Goal: Information Seeking & Learning: Learn about a topic

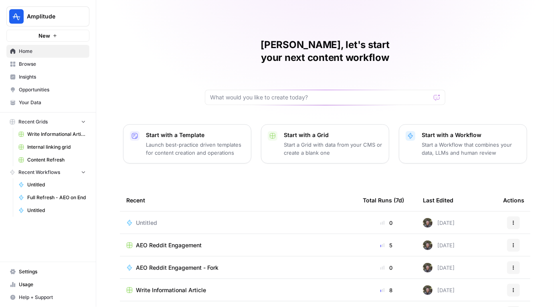
click at [48, 83] on link "Insights" at bounding box center [47, 77] width 83 height 13
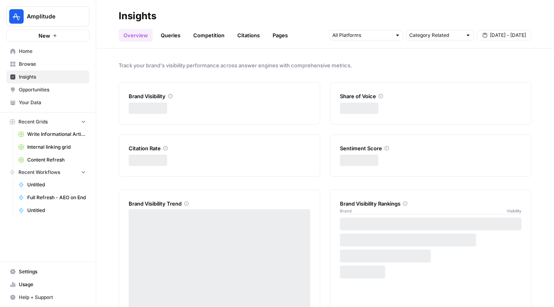
click at [54, 76] on span "Insights" at bounding box center [52, 76] width 67 height 7
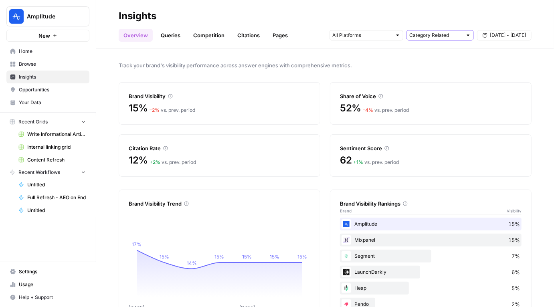
click at [419, 38] on input "text" at bounding box center [436, 35] width 53 height 8
click at [423, 51] on span "All Queries" at bounding box center [439, 53] width 51 height 8
type input "All Queries"
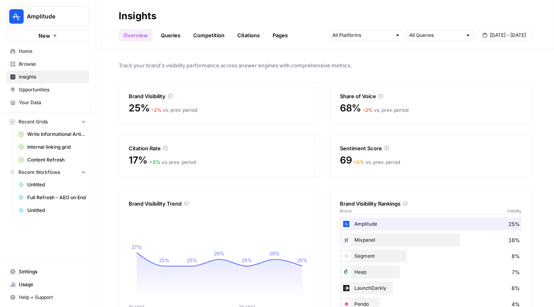
click at [253, 25] on div "Overview Queries Competition Citations Pages All Queries [DATE] - [DATE]" at bounding box center [325, 31] width 413 height 19
click at [251, 31] on link "Citations" at bounding box center [249, 35] width 32 height 13
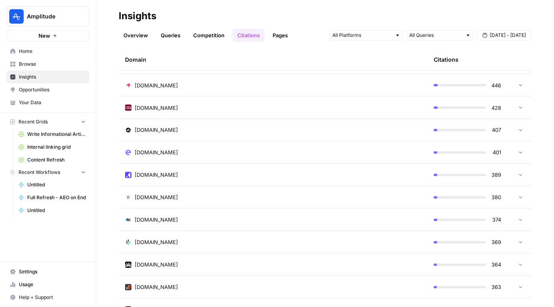
scroll to position [731, 0]
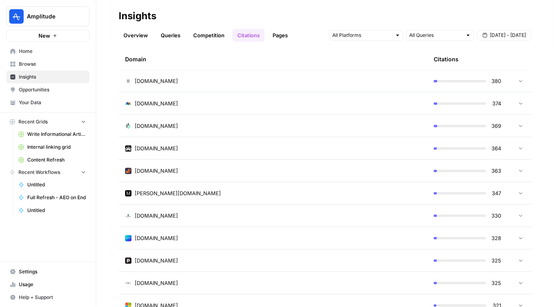
click at [221, 261] on div "[DOMAIN_NAME]" at bounding box center [273, 261] width 296 height 8
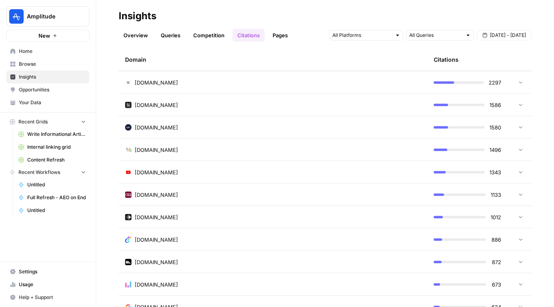
scroll to position [103, 0]
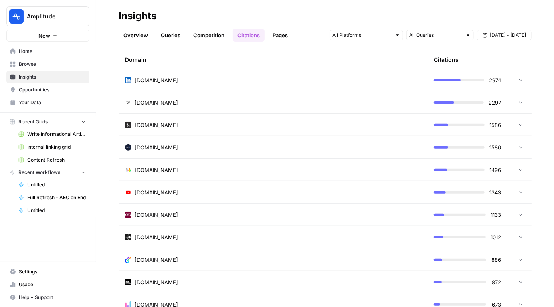
click at [205, 16] on h2 "Insights" at bounding box center [325, 16] width 413 height 13
click at [206, 14] on h2 "Insights" at bounding box center [325, 16] width 413 height 13
click at [35, 87] on span "Opportunities" at bounding box center [52, 89] width 67 height 7
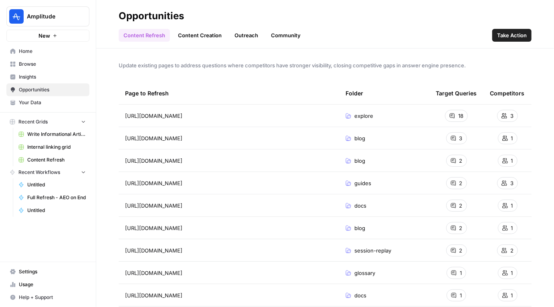
click at [244, 33] on link "Outreach" at bounding box center [246, 35] width 33 height 13
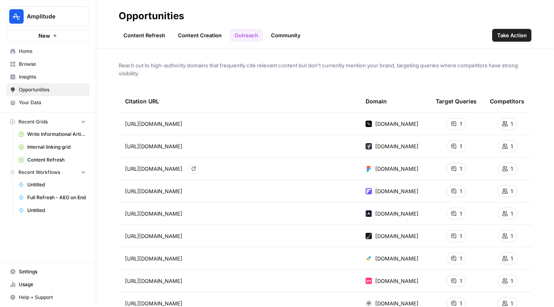
scroll to position [267, 0]
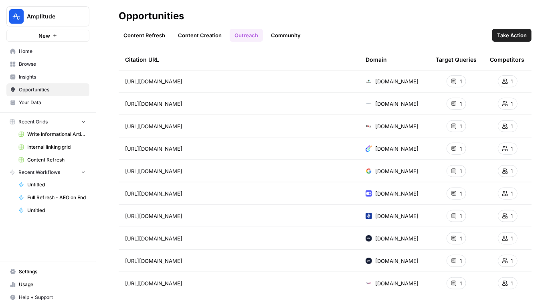
click at [57, 78] on span "Insights" at bounding box center [52, 76] width 67 height 7
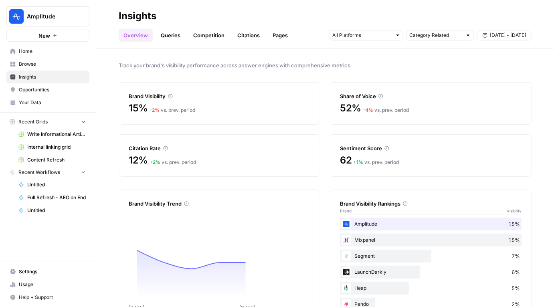
click at [246, 37] on link "Citations" at bounding box center [249, 35] width 32 height 13
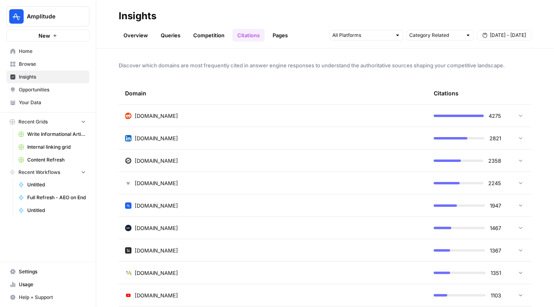
scroll to position [79, 0]
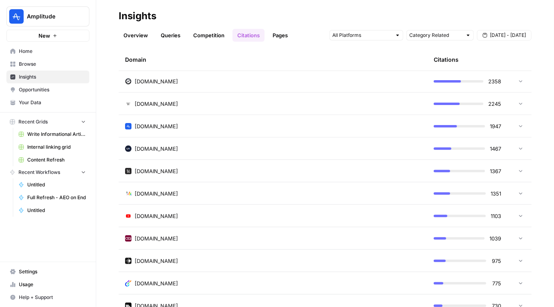
click at [311, 144] on td "[DOMAIN_NAME]" at bounding box center [273, 149] width 309 height 22
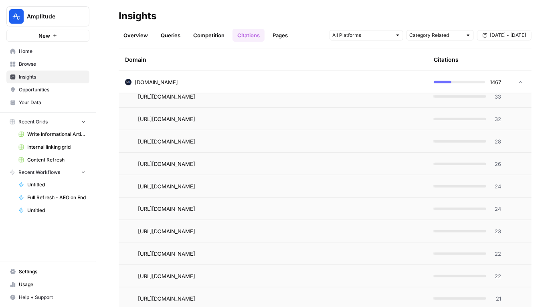
scroll to position [0, 0]
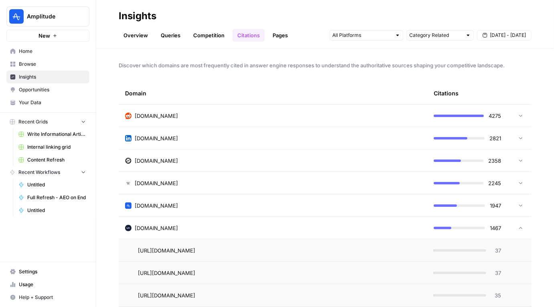
click at [34, 91] on span "Opportunities" at bounding box center [52, 89] width 67 height 7
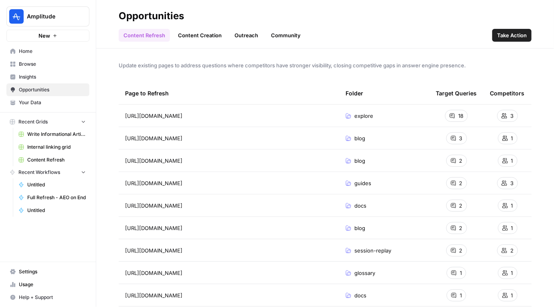
click at [251, 34] on link "Outreach" at bounding box center [246, 35] width 33 height 13
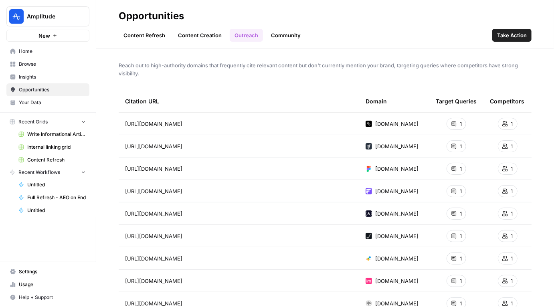
click at [282, 32] on link "Community" at bounding box center [285, 35] width 39 height 13
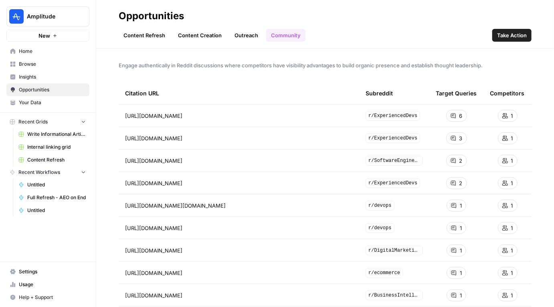
click at [358, 31] on div "Content Refresh Content Creation Outreach Community Take Action" at bounding box center [325, 31] width 413 height 19
click at [63, 63] on span "Browse" at bounding box center [52, 64] width 67 height 7
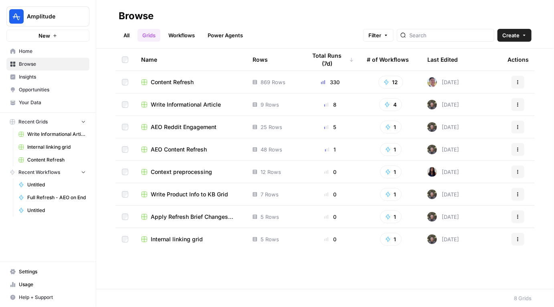
click at [54, 73] on link "Insights" at bounding box center [47, 77] width 83 height 13
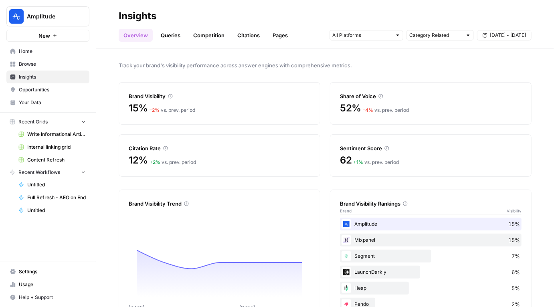
click at [201, 30] on link "Competition" at bounding box center [209, 35] width 41 height 13
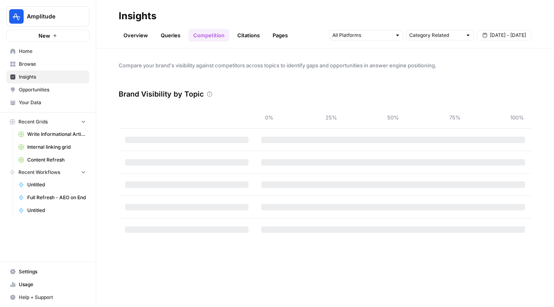
click at [250, 30] on link "Citations" at bounding box center [249, 35] width 32 height 13
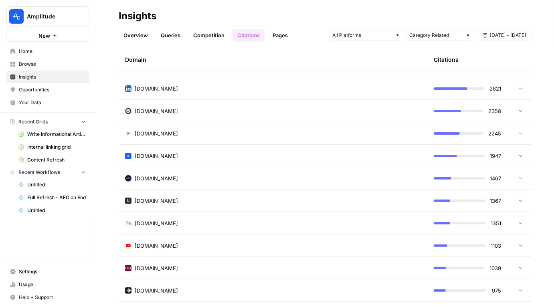
scroll to position [59, 0]
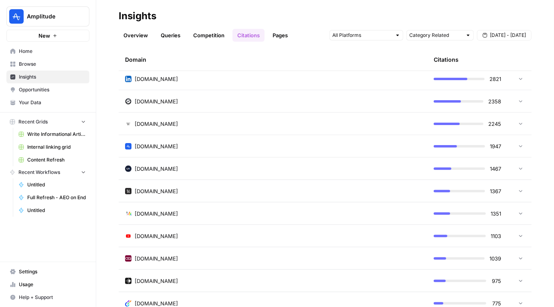
click at [252, 142] on div "[DOMAIN_NAME]" at bounding box center [273, 146] width 296 height 8
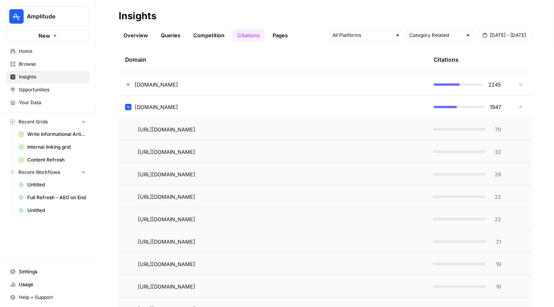
scroll to position [99, 0]
click at [336, 131] on div "[URL][DOMAIN_NAME] Go to page" at bounding box center [279, 129] width 283 height 10
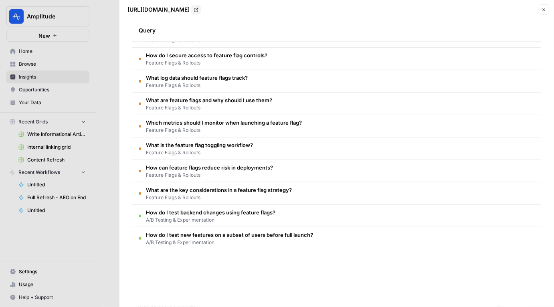
scroll to position [0, 0]
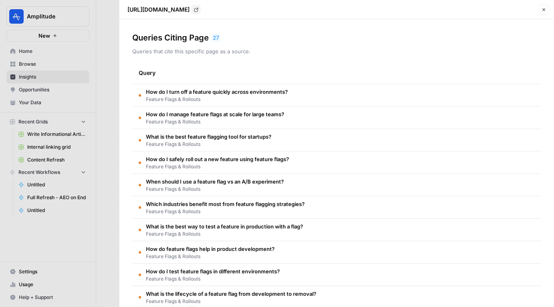
click at [93, 34] on div at bounding box center [277, 153] width 554 height 307
